Goal: Task Accomplishment & Management: Use online tool/utility

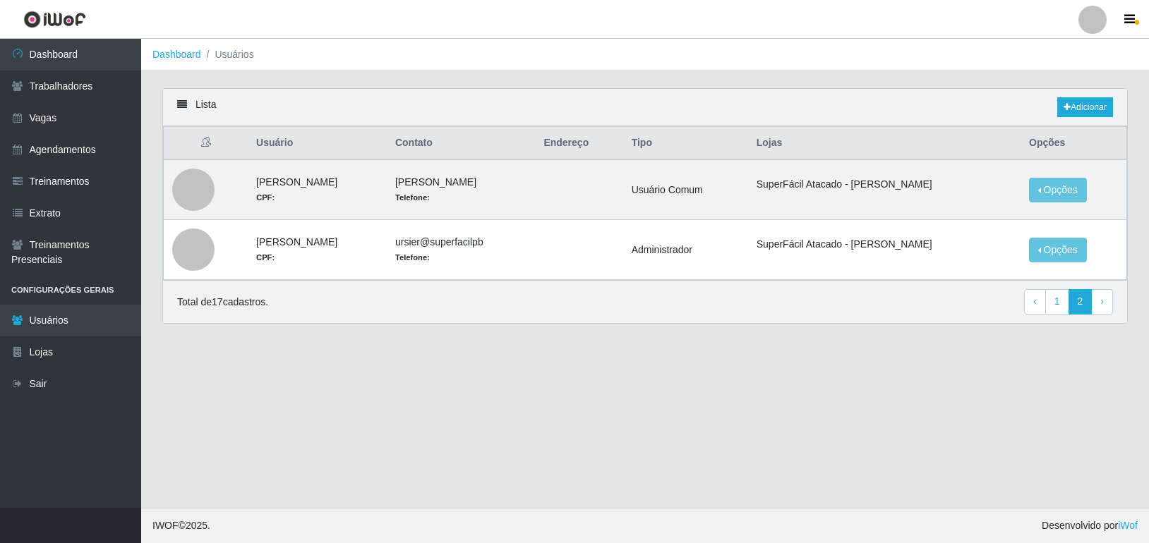
click at [1102, 13] on div at bounding box center [1092, 20] width 28 height 28
click at [1043, 111] on button "Sair" at bounding box center [1065, 109] width 127 height 29
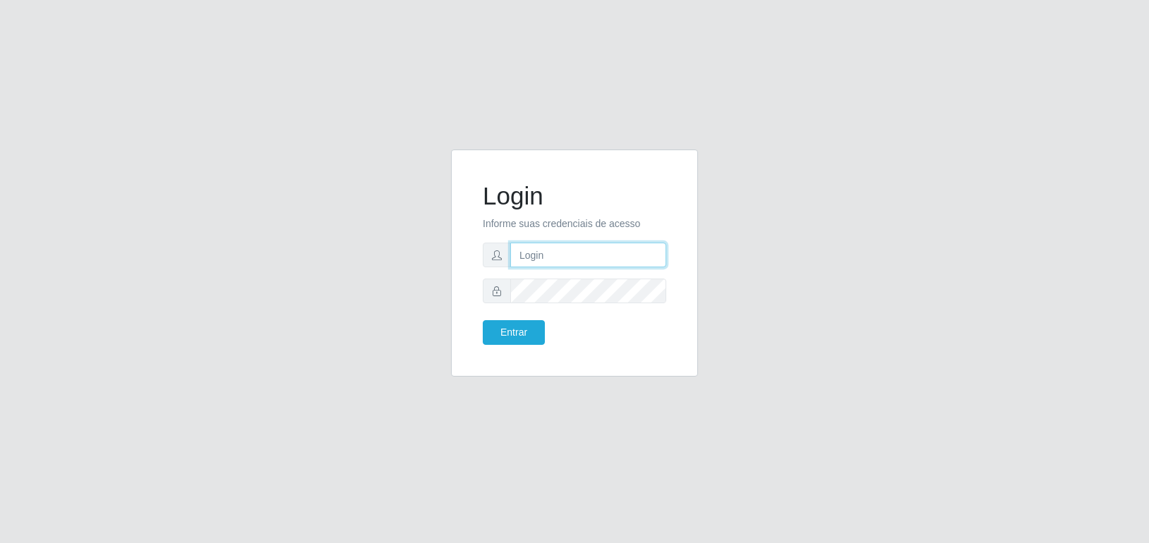
click at [548, 260] on input "text" at bounding box center [588, 255] width 156 height 25
type input "matheus@superfacil.com.br"
click at [483, 320] on button "Entrar" at bounding box center [514, 332] width 62 height 25
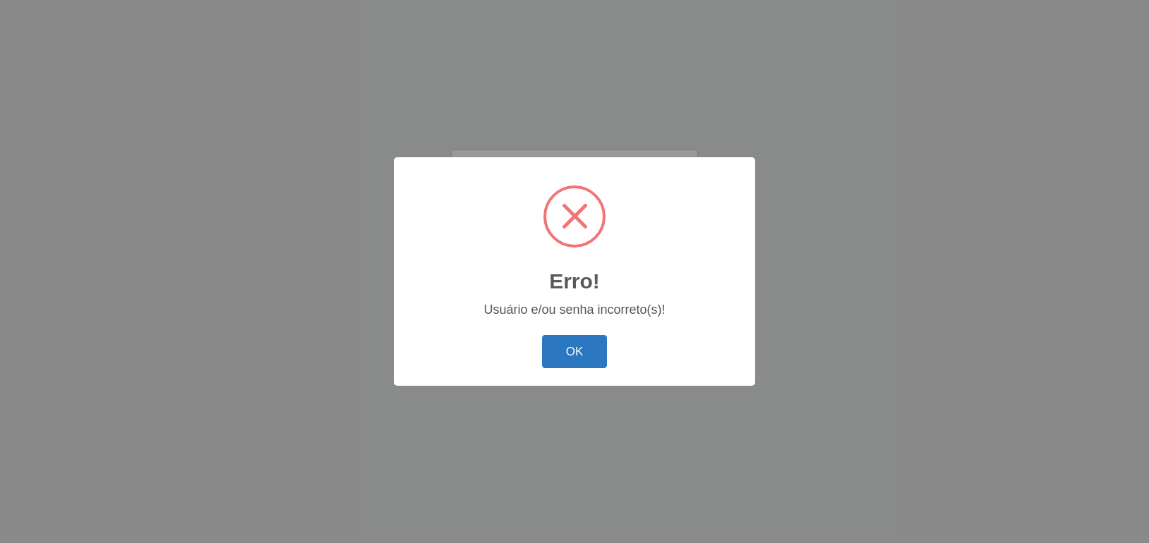
click at [576, 342] on button "OK" at bounding box center [575, 351] width 66 height 33
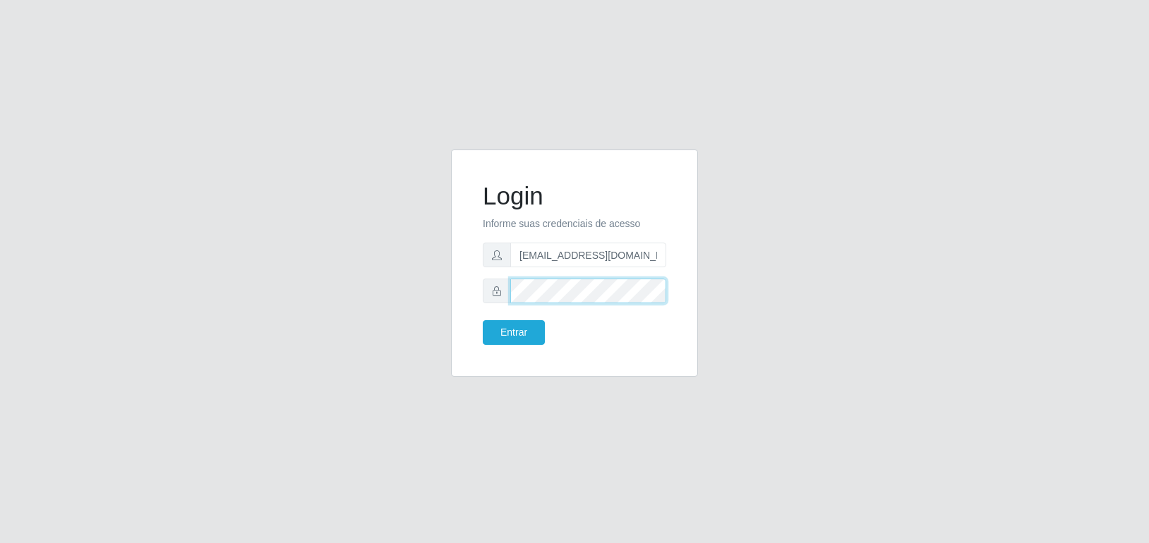
click at [404, 277] on div "Login Informe suas credenciais de acesso matheus@superfacil.com.br Entrar" at bounding box center [574, 272] width 805 height 244
click at [483, 320] on button "Entrar" at bounding box center [514, 332] width 62 height 25
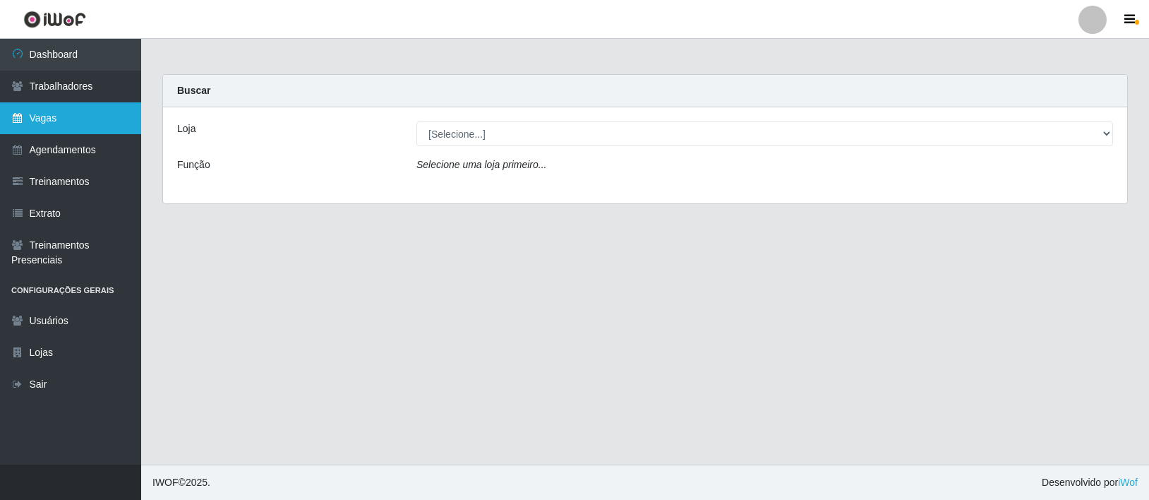
click at [90, 124] on link "Vagas" at bounding box center [70, 118] width 141 height 32
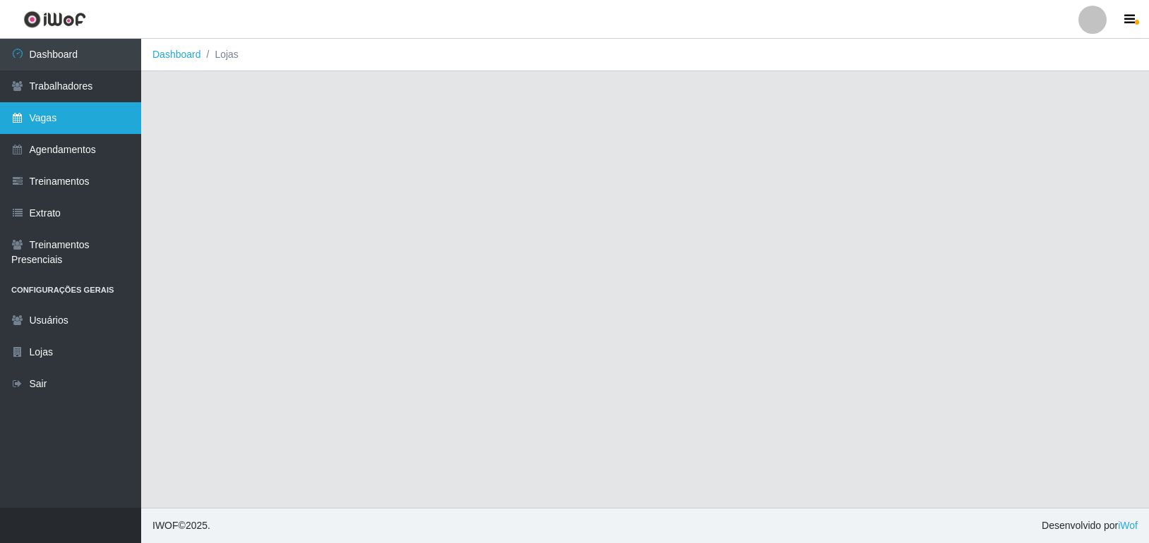
click at [95, 122] on link "Vagas" at bounding box center [70, 118] width 141 height 32
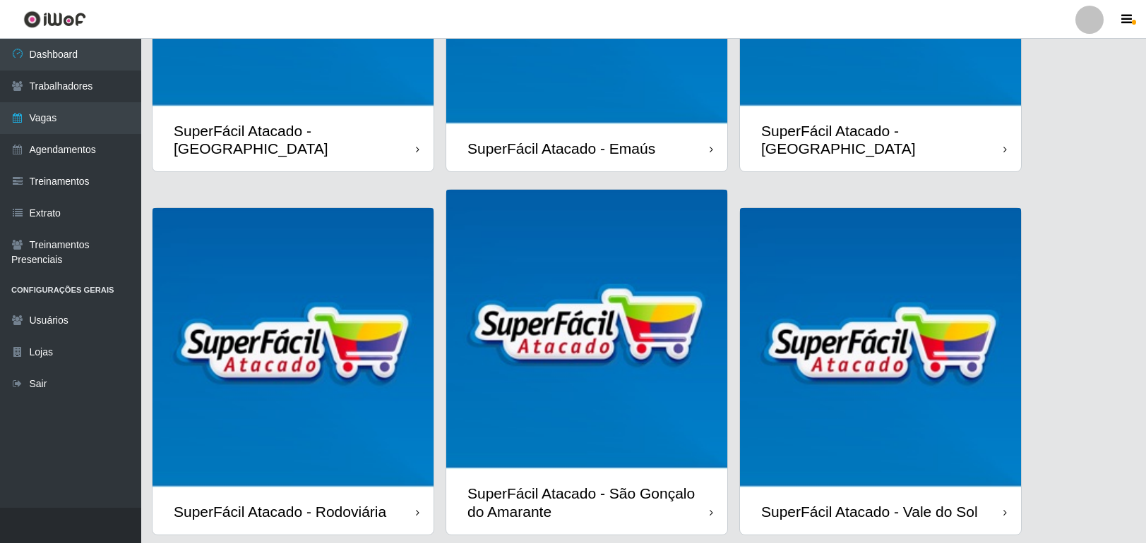
scroll to position [306, 0]
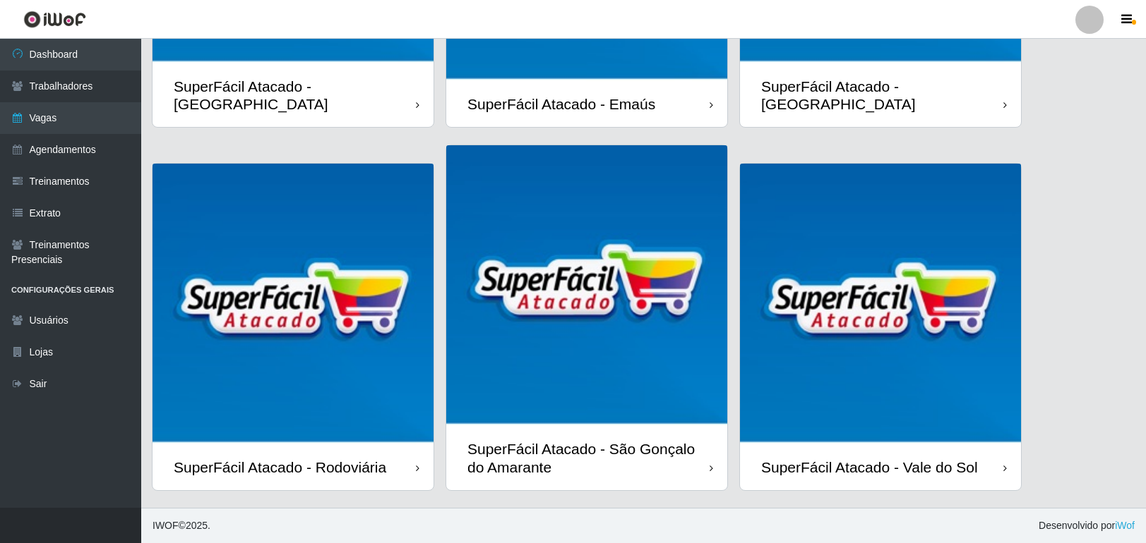
click at [970, 449] on div "SuperFácil Atacado - Vale do Sol" at bounding box center [880, 468] width 281 height 46
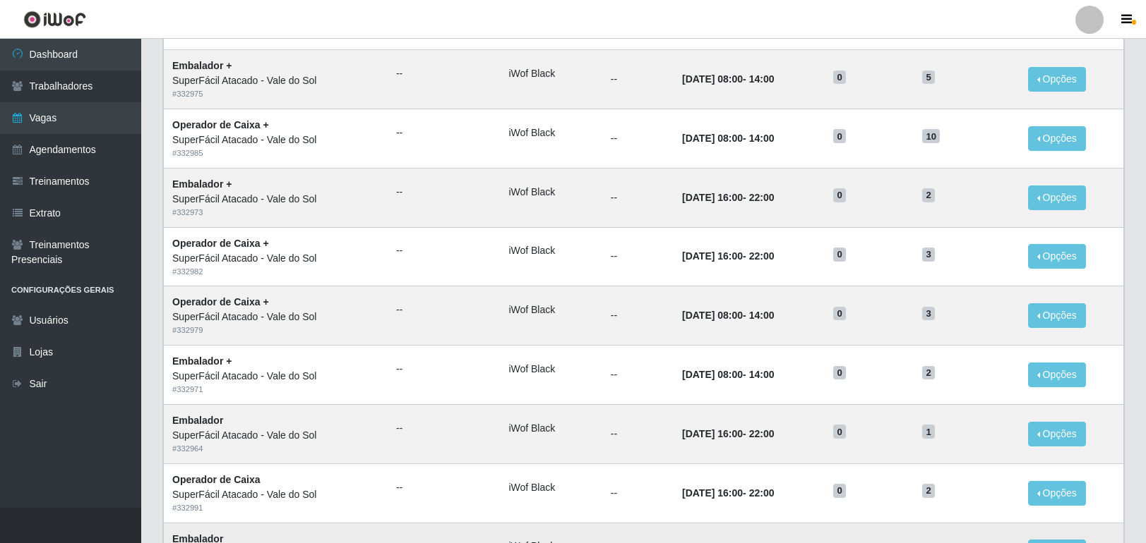
scroll to position [582, 0]
